Goal: Transaction & Acquisition: Book appointment/travel/reservation

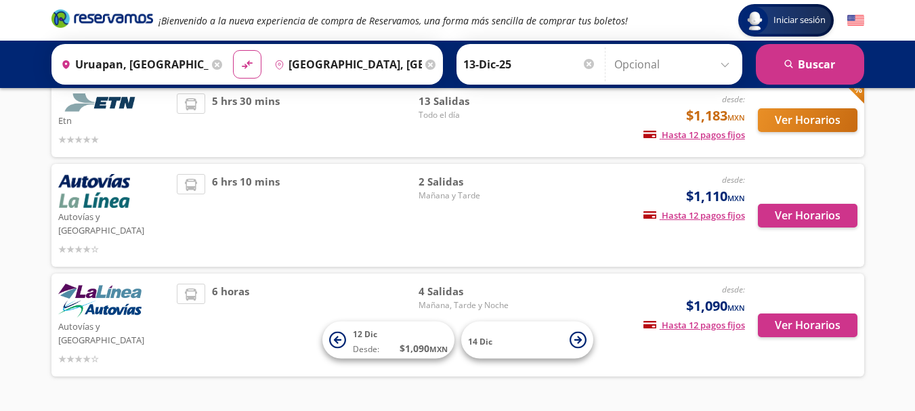
scroll to position [115, 0]
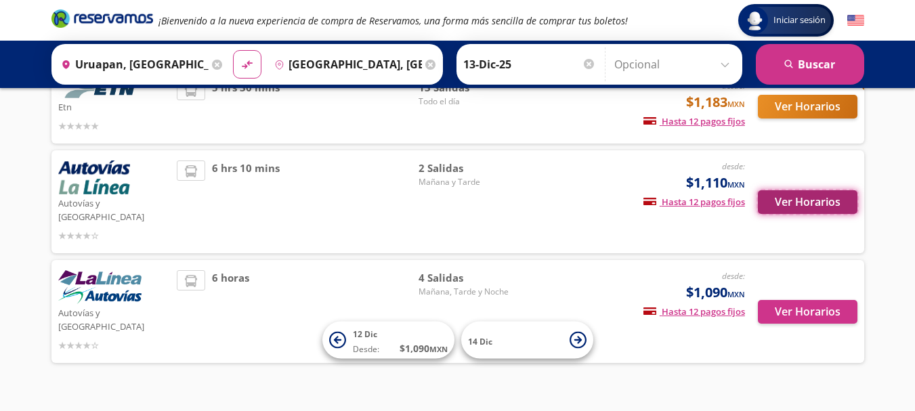
click at [785, 195] on button "Ver Horarios" at bounding box center [808, 202] width 100 height 24
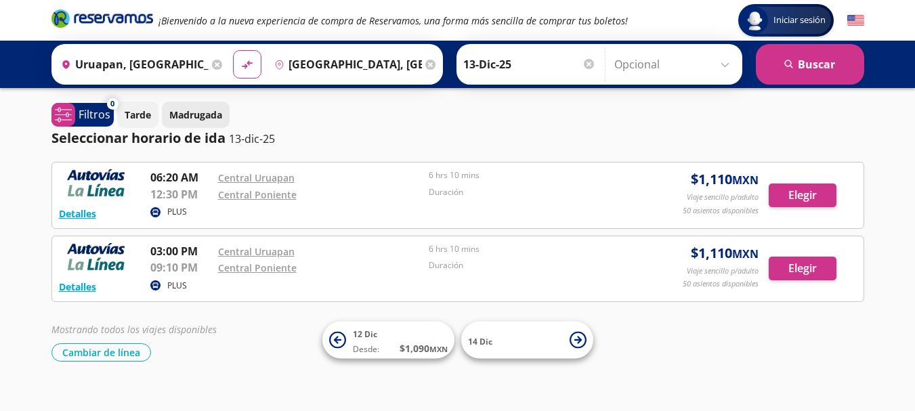
click at [213, 104] on button "Madrugada" at bounding box center [196, 115] width 68 height 26
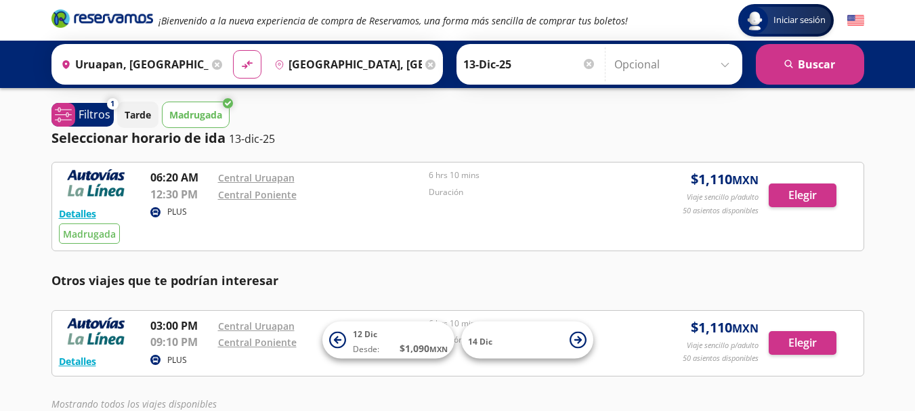
scroll to position [115, 0]
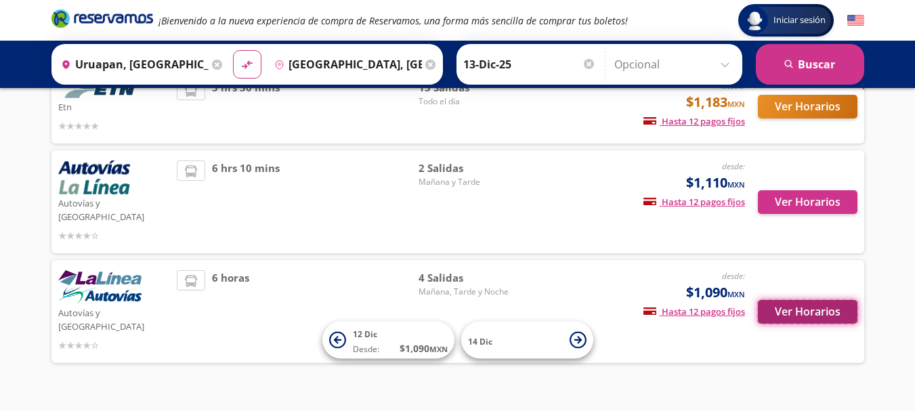
click at [808, 300] on button "Ver Horarios" at bounding box center [808, 312] width 100 height 24
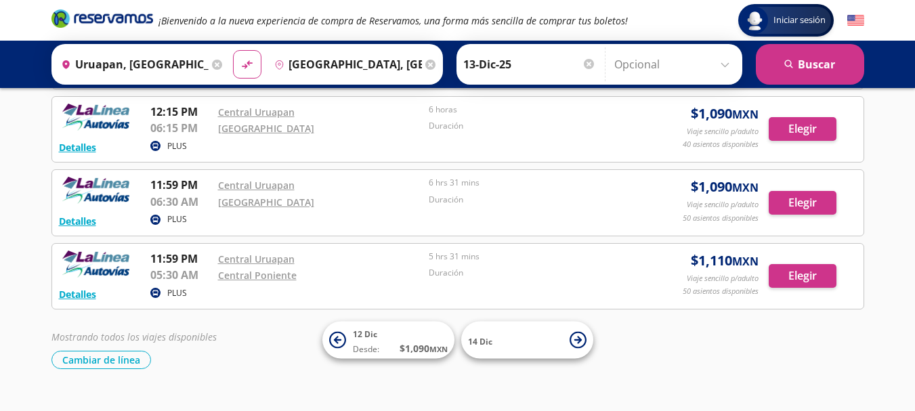
scroll to position [165, 0]
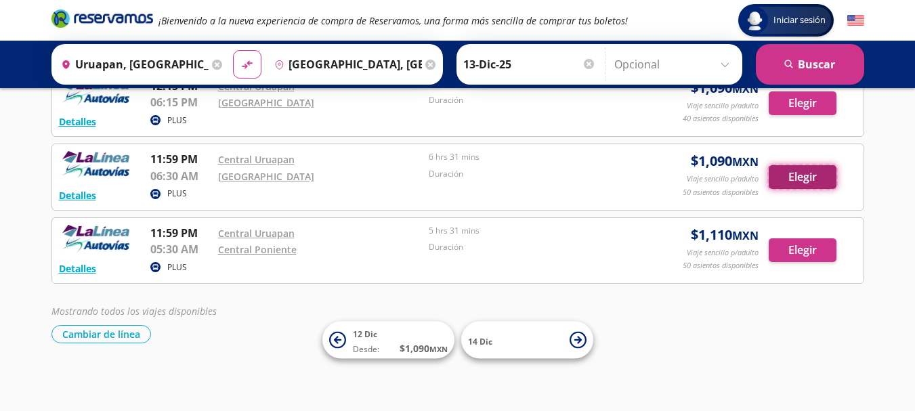
click at [818, 168] on button "Elegir" at bounding box center [802, 177] width 68 height 24
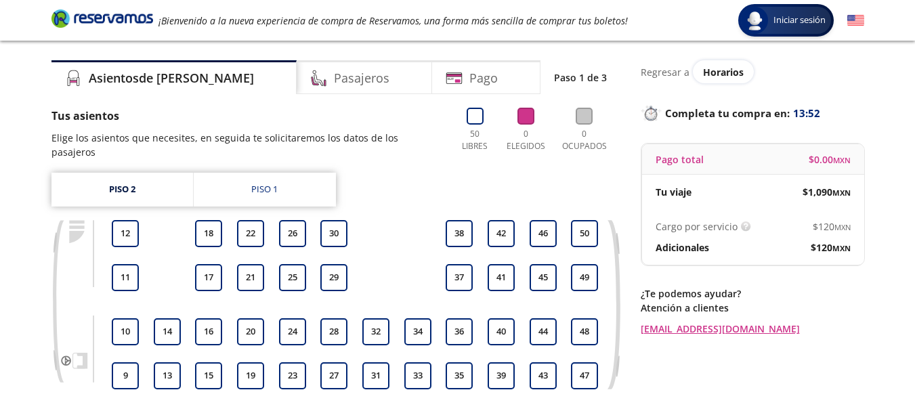
scroll to position [93, 0]
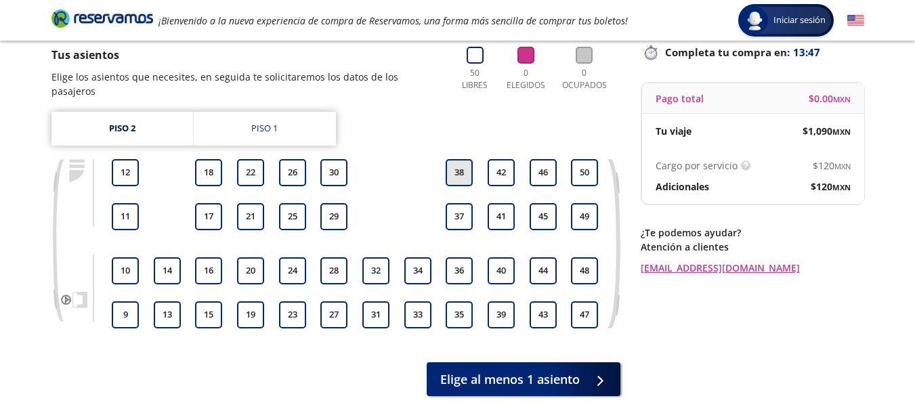
click at [464, 162] on button "38" at bounding box center [458, 172] width 27 height 27
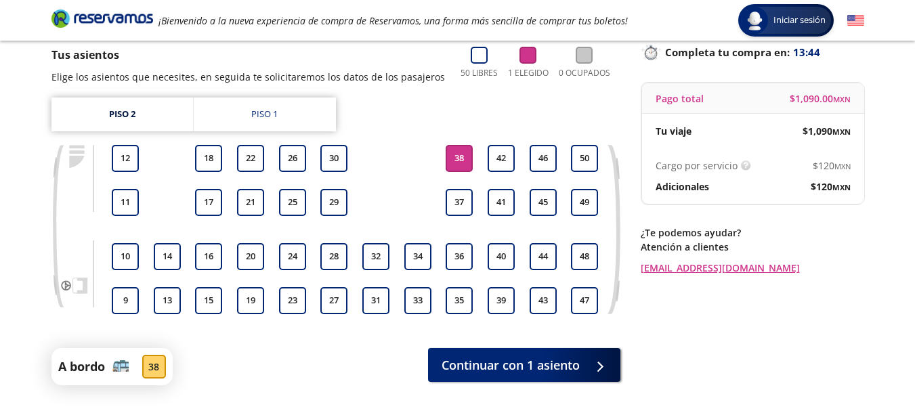
drag, startPoint x: 460, startPoint y: 198, endPoint x: 436, endPoint y: 190, distance: 25.3
click at [436, 190] on div "9 10 11 12 13 14 15 16 17 18 19 20 21 22 23 24 25 26 27 28 29 30 31 32 33 34 35…" at bounding box center [355, 229] width 491 height 169
click at [453, 196] on button "37" at bounding box center [458, 202] width 27 height 27
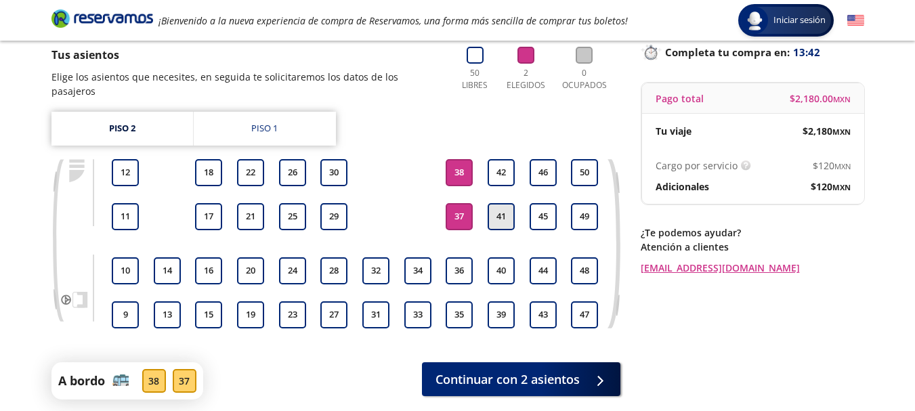
click at [492, 203] on button "41" at bounding box center [500, 216] width 27 height 27
click at [494, 159] on button "42" at bounding box center [500, 172] width 27 height 27
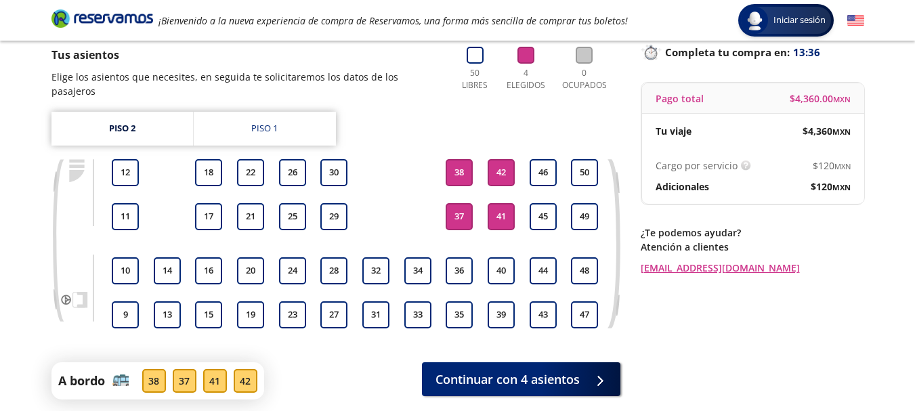
click at [506, 203] on button "41" at bounding box center [500, 216] width 27 height 27
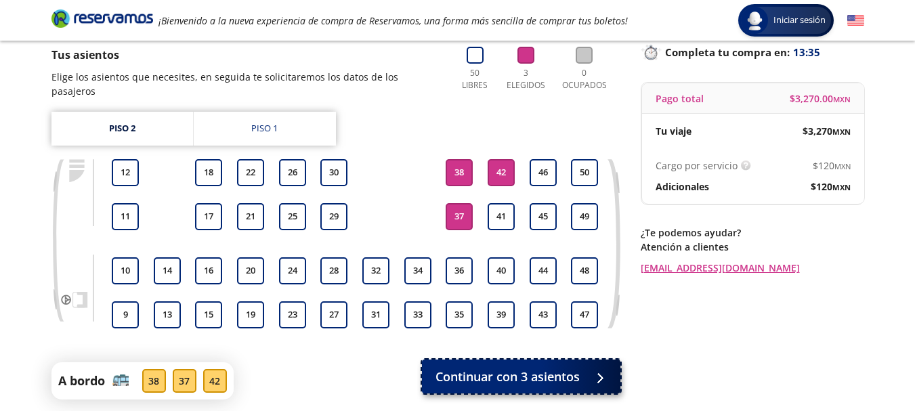
click at [555, 368] on span "Continuar con 3 asientos" at bounding box center [507, 377] width 144 height 18
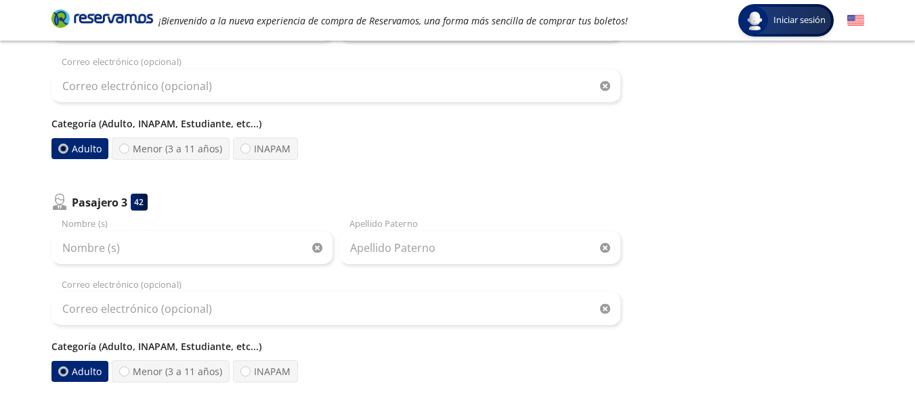
scroll to position [584, 0]
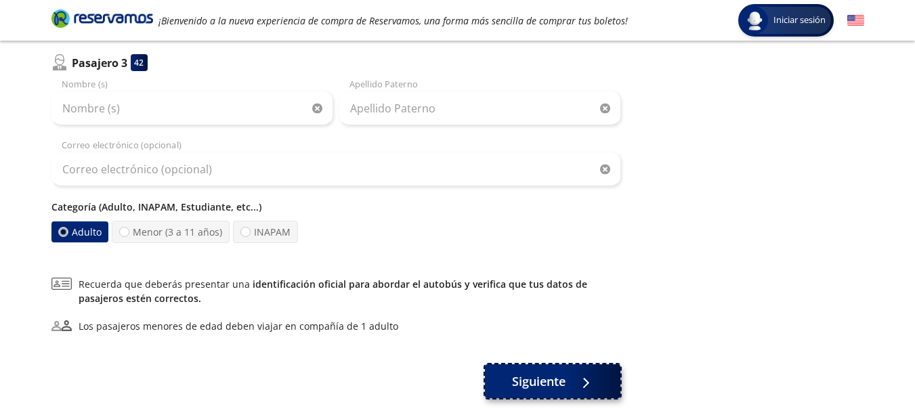
click at [567, 378] on button "Siguiente" at bounding box center [552, 381] width 135 height 34
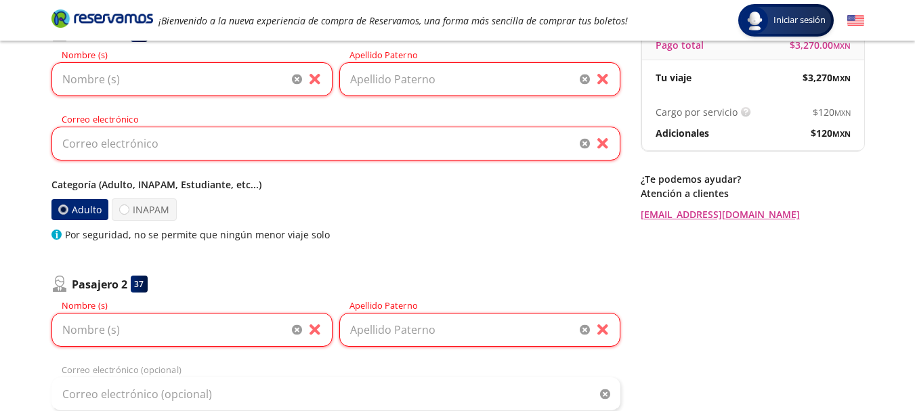
scroll to position [148, 0]
